Goal: Task Accomplishment & Management: Complete application form

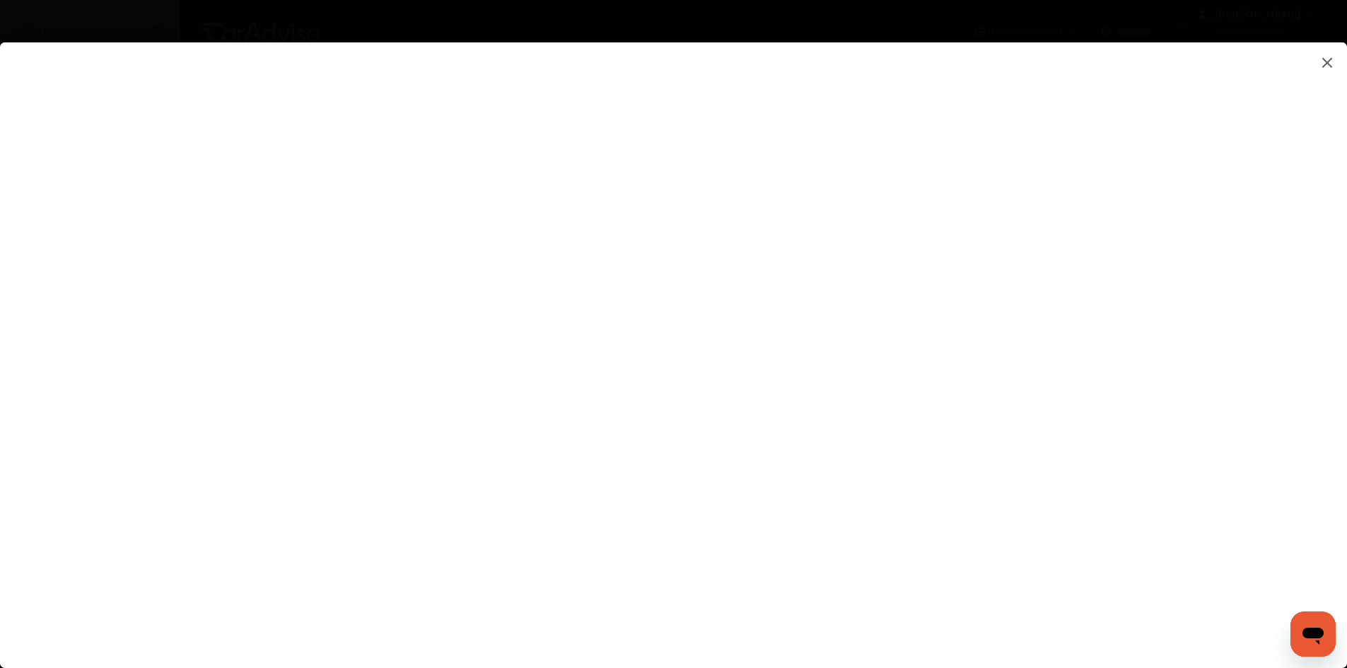
click at [1114, 190] on flutter-view at bounding box center [673, 340] width 1347 height 597
click at [1118, 190] on flutter-view at bounding box center [673, 340] width 1347 height 597
click at [1120, 267] on flutter-view at bounding box center [673, 340] width 1347 height 597
click at [902, 432] on flutter-view at bounding box center [673, 340] width 1347 height 597
type input "**********"
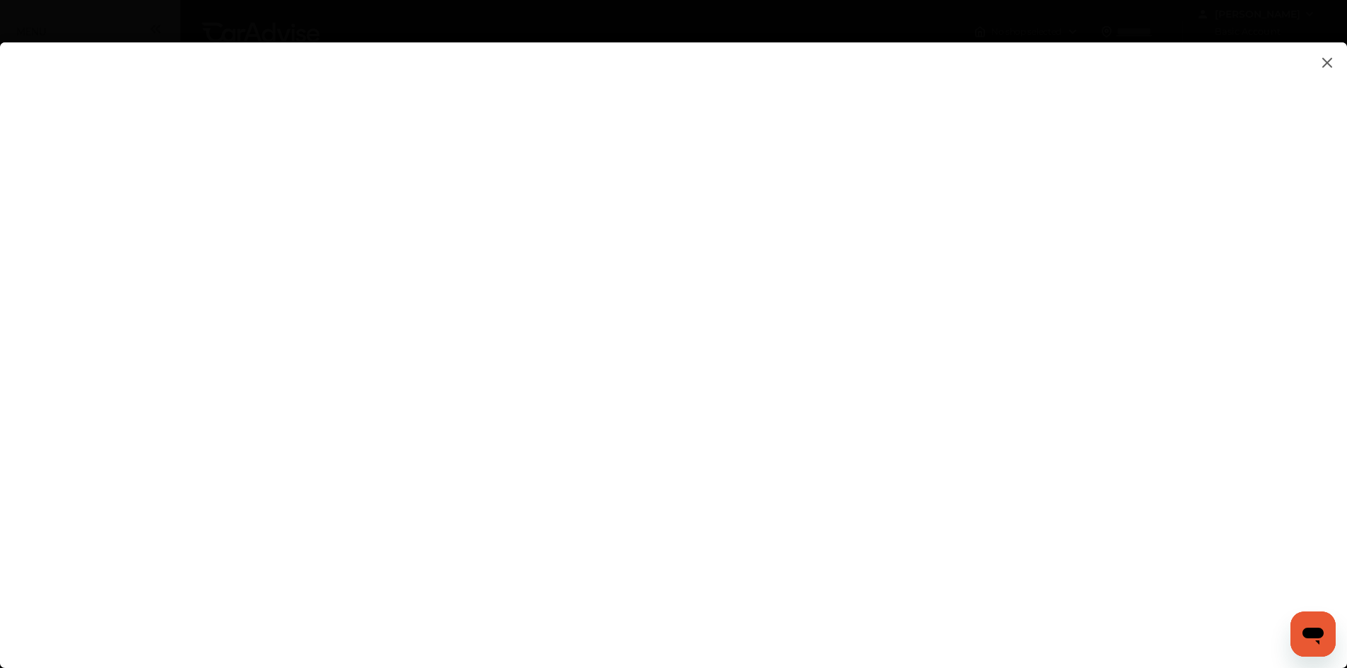
click at [1117, 432] on flutter-view at bounding box center [673, 340] width 1347 height 597
click at [1018, 392] on flutter-view at bounding box center [673, 340] width 1347 height 597
type textarea "**********"
click at [930, 450] on flutter-view at bounding box center [673, 340] width 1347 height 597
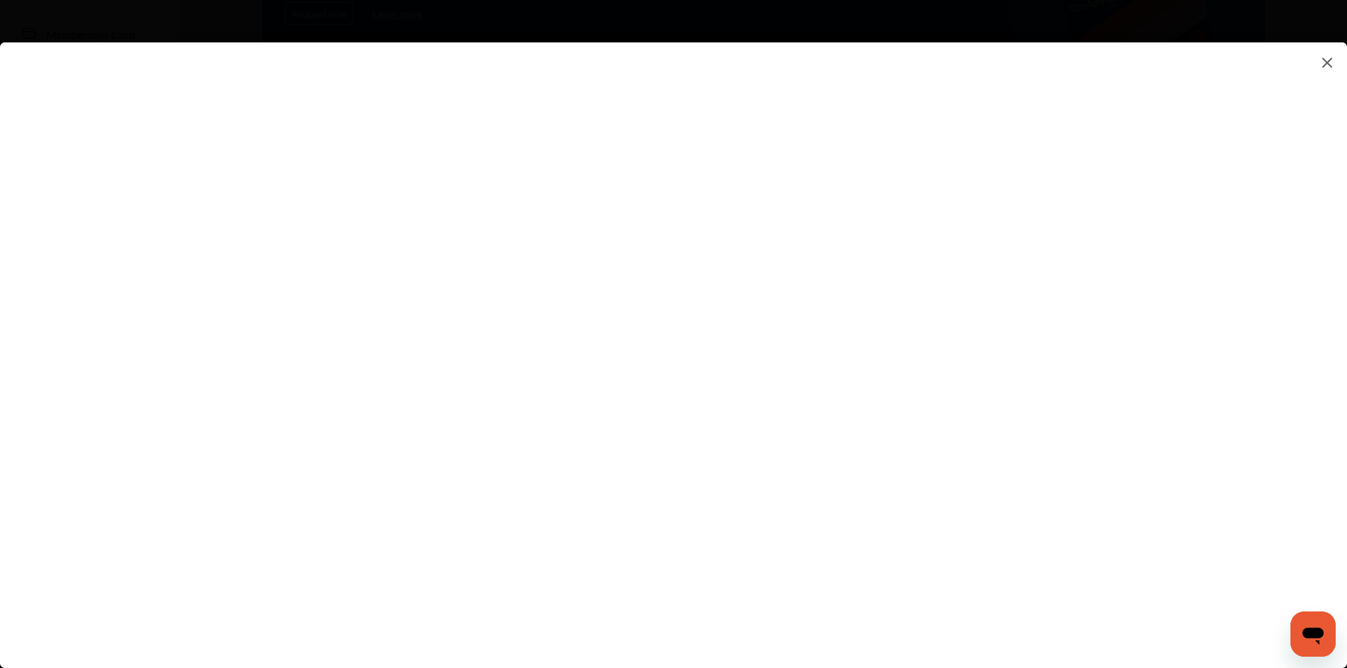
click at [999, 506] on flutter-view at bounding box center [673, 340] width 1347 height 597
click at [1116, 509] on flutter-view at bounding box center [673, 340] width 1347 height 597
click at [908, 306] on flutter-view at bounding box center [673, 340] width 1347 height 597
click at [693, 409] on flutter-view at bounding box center [673, 340] width 1347 height 597
click at [813, 365] on flutter-view at bounding box center [673, 340] width 1347 height 597
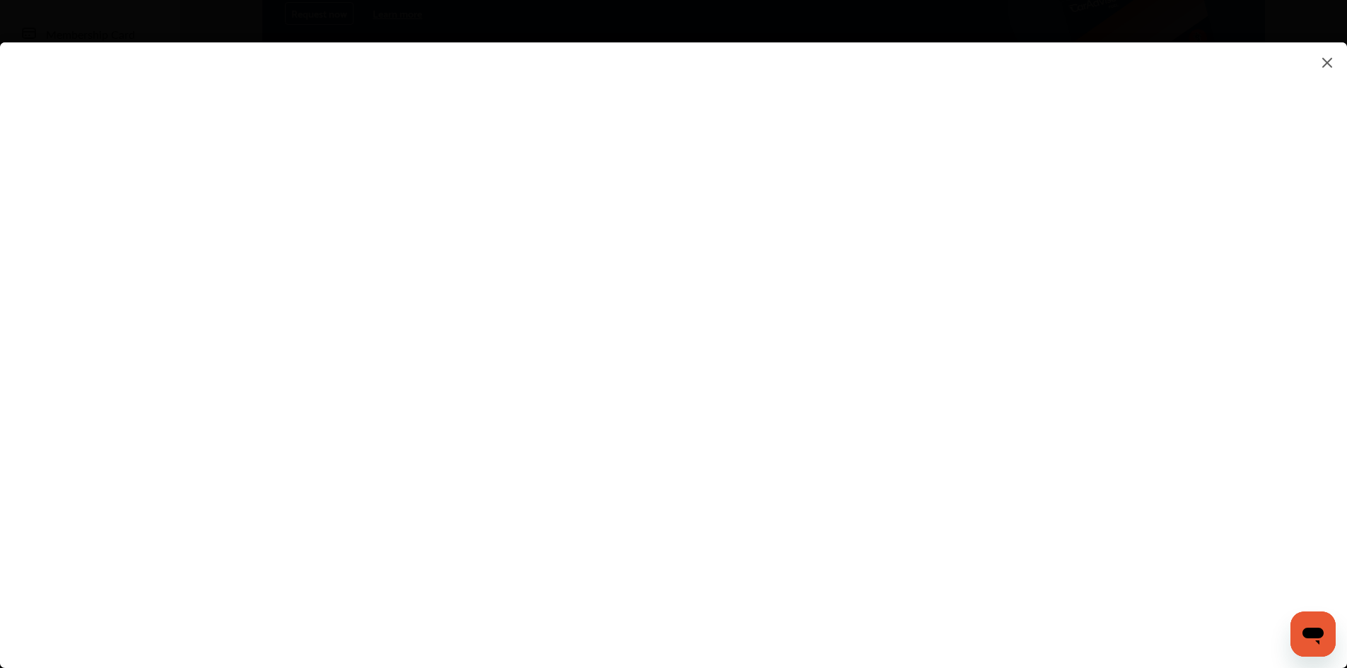
type input "*********"
click at [1116, 436] on flutter-view at bounding box center [673, 340] width 1347 height 597
click at [815, 515] on flutter-view at bounding box center [673, 340] width 1347 height 597
click at [1113, 523] on flutter-view at bounding box center [673, 340] width 1347 height 597
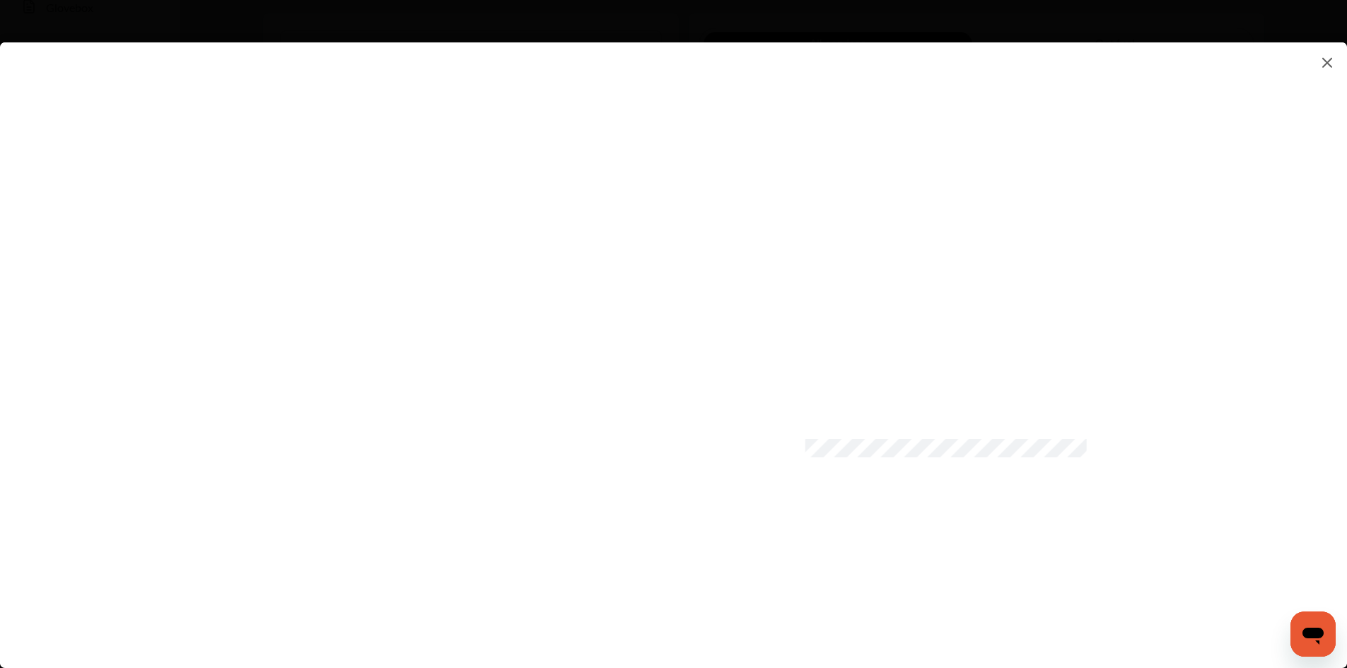
click at [796, 616] on flutter-view at bounding box center [673, 340] width 1347 height 597
click at [928, 591] on flutter-view at bounding box center [673, 340] width 1347 height 597
